Goal: Check status: Check status

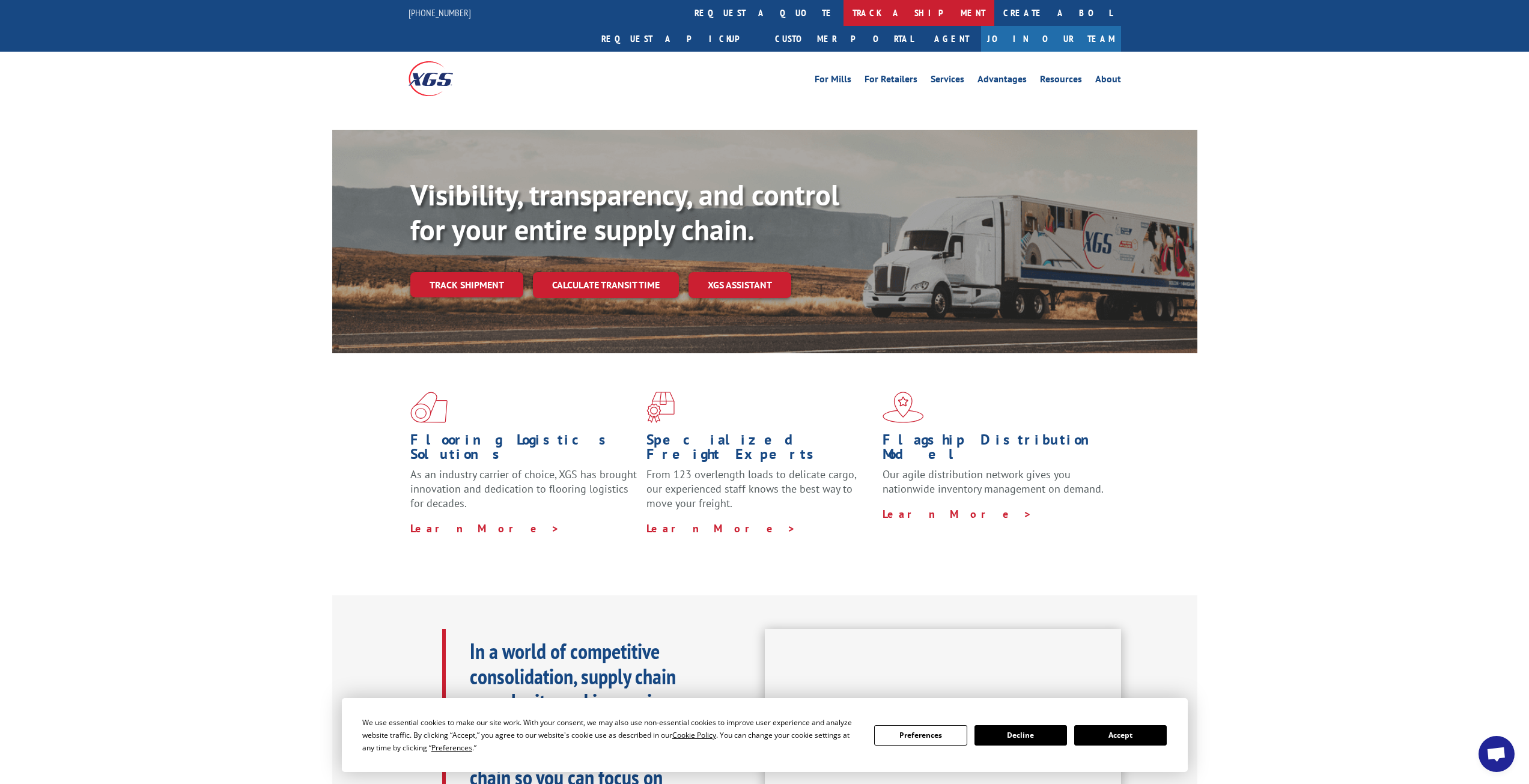
click at [844, 9] on link "track a shipment" at bounding box center [919, 12] width 151 height 26
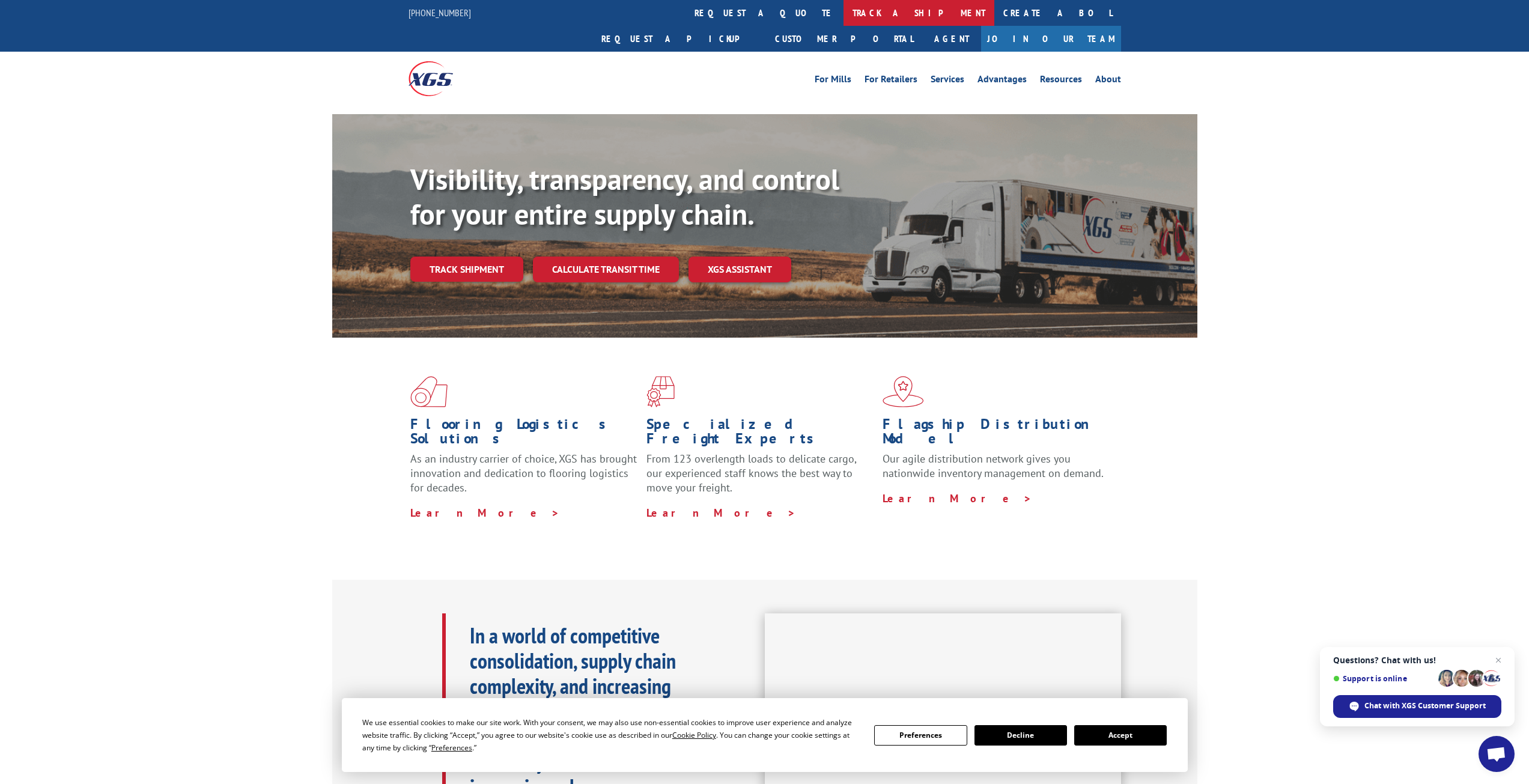
click at [844, 9] on link "track a shipment" at bounding box center [919, 12] width 151 height 26
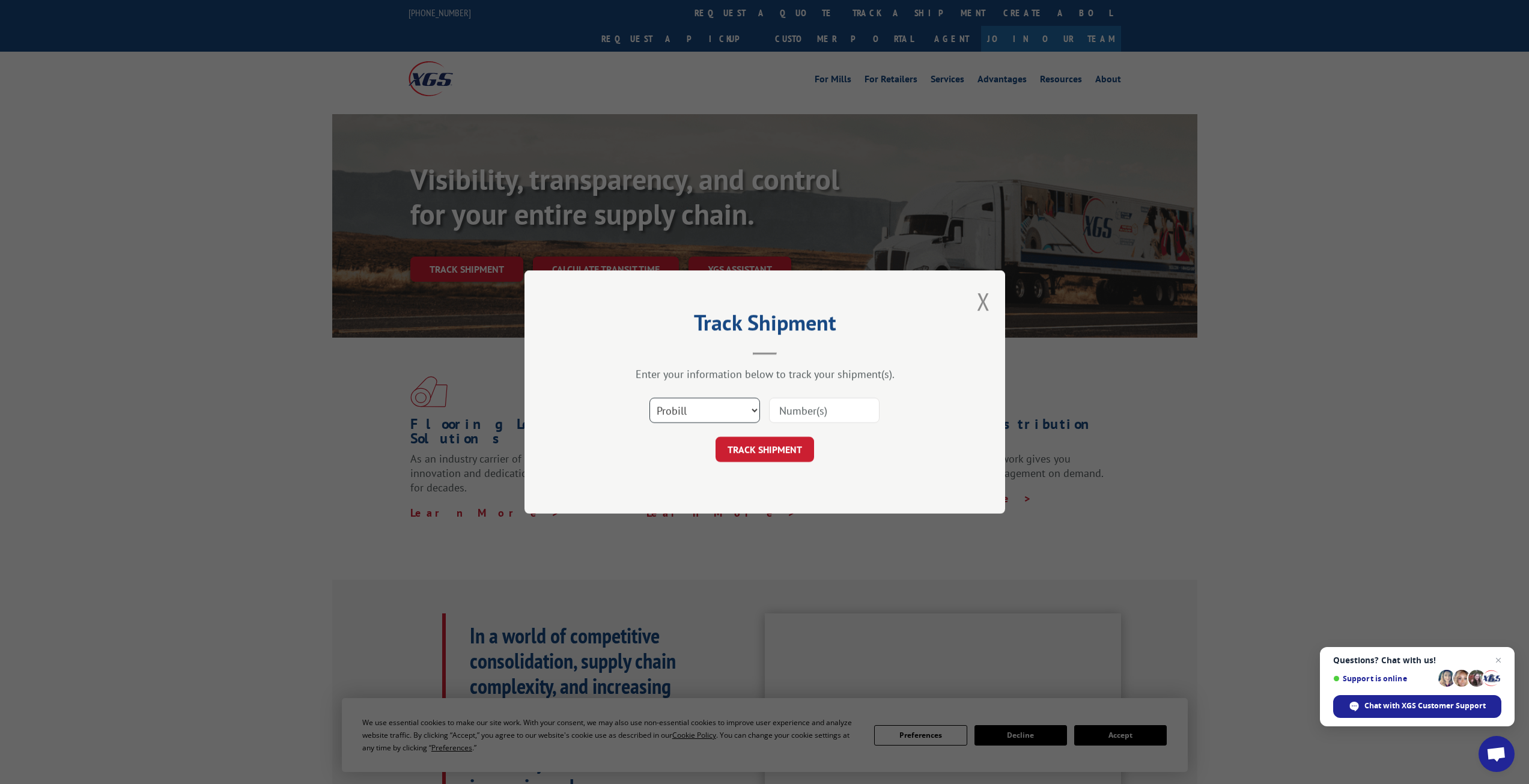
click at [740, 409] on select "Select category... Probill BOL PO" at bounding box center [705, 410] width 111 height 26
select select "bol"
click at [650, 397] on select "Select category... Probill BOL PO" at bounding box center [705, 410] width 111 height 26
click at [828, 416] on input at bounding box center [824, 410] width 111 height 26
type input "2850926"
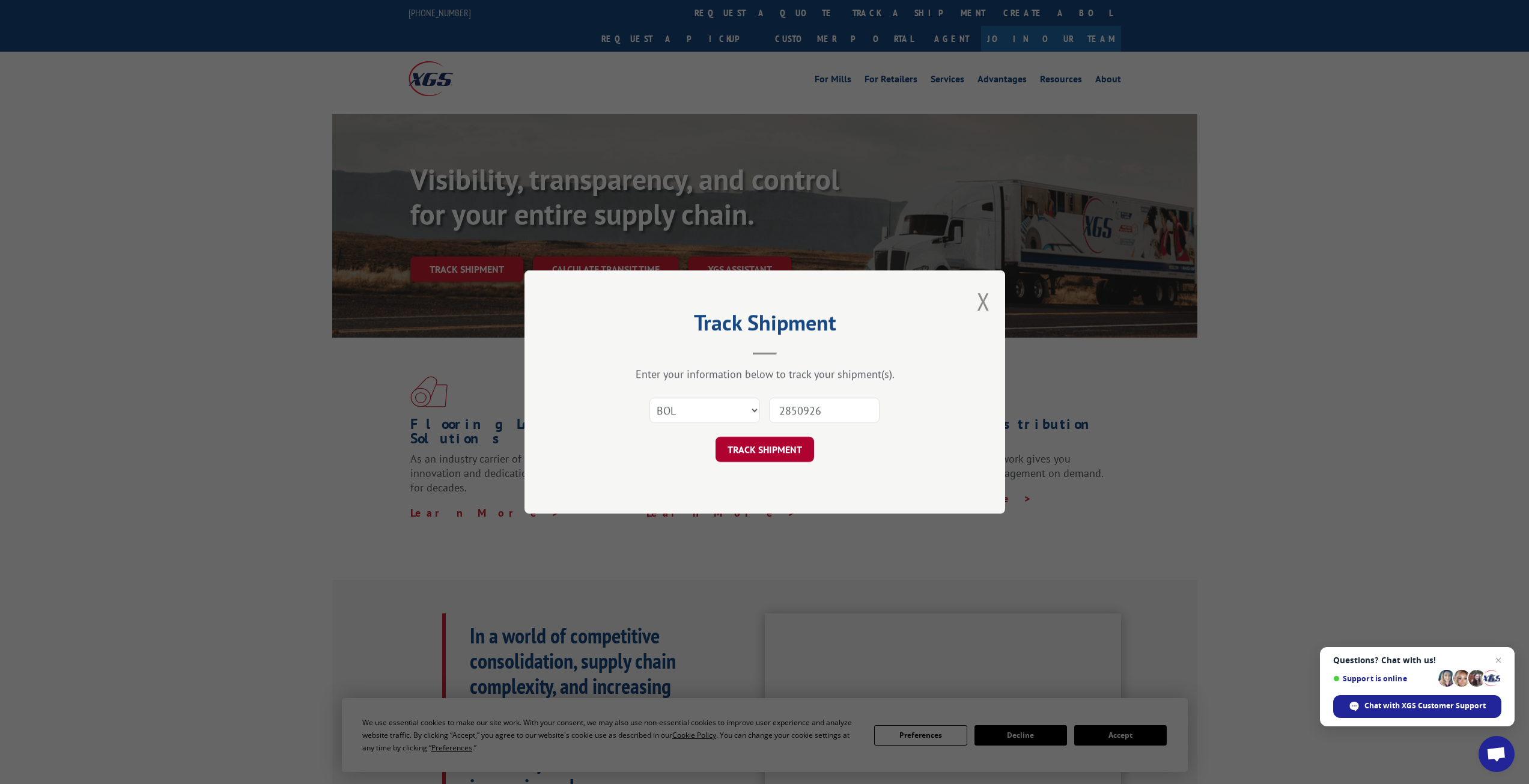
click at [776, 444] on button "TRACK SHIPMENT" at bounding box center [764, 449] width 98 height 26
